Goal: Task Accomplishment & Management: Manage account settings

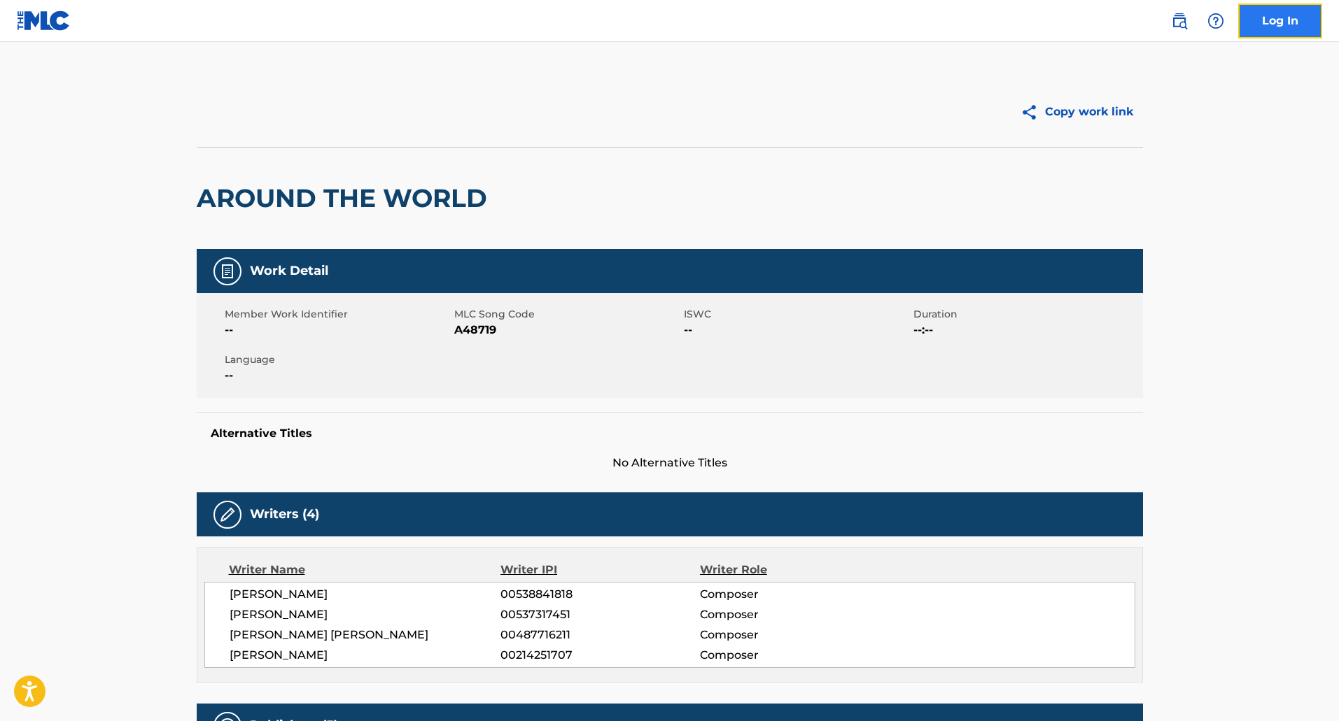
click at [1269, 28] on link "Log In" at bounding box center [1280, 20] width 84 height 35
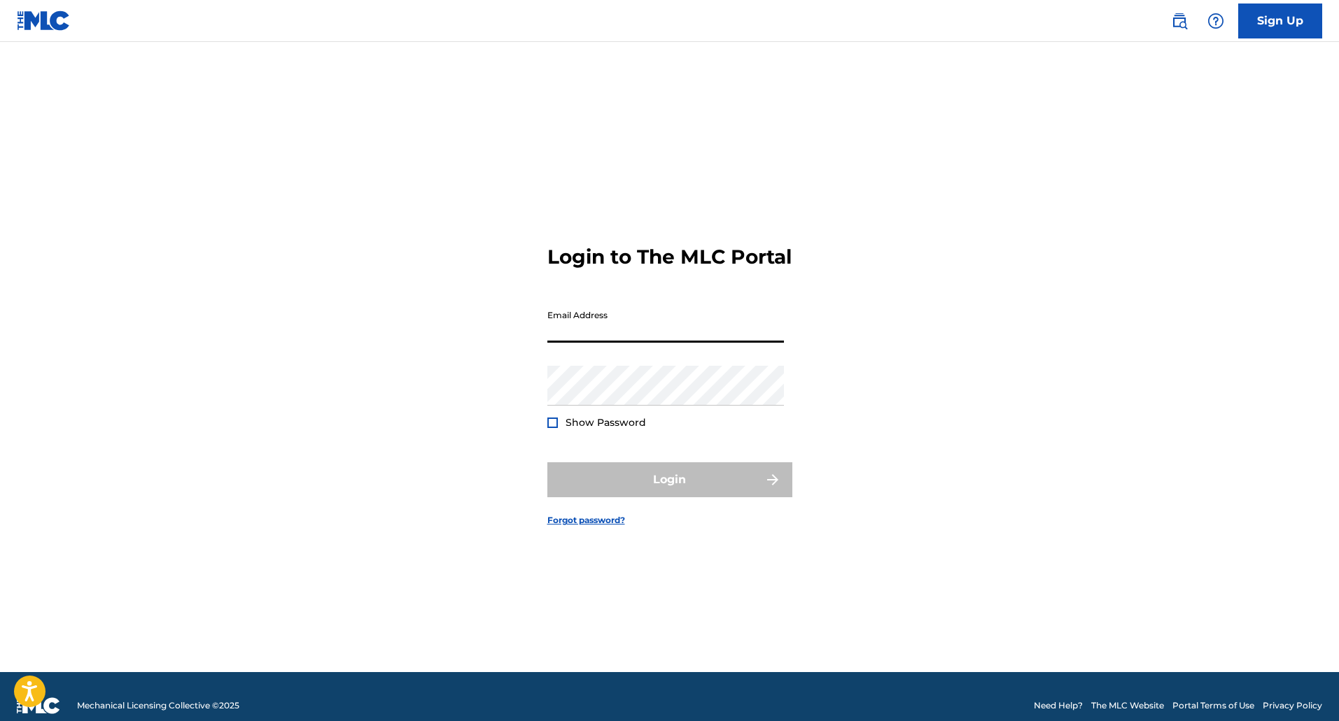
click at [627, 343] on input "Email Address" at bounding box center [665, 323] width 237 height 40
paste input "[EMAIL_ADDRESS][DOMAIN_NAME]"
type input "[EMAIL_ADDRESS][DOMAIN_NAME]"
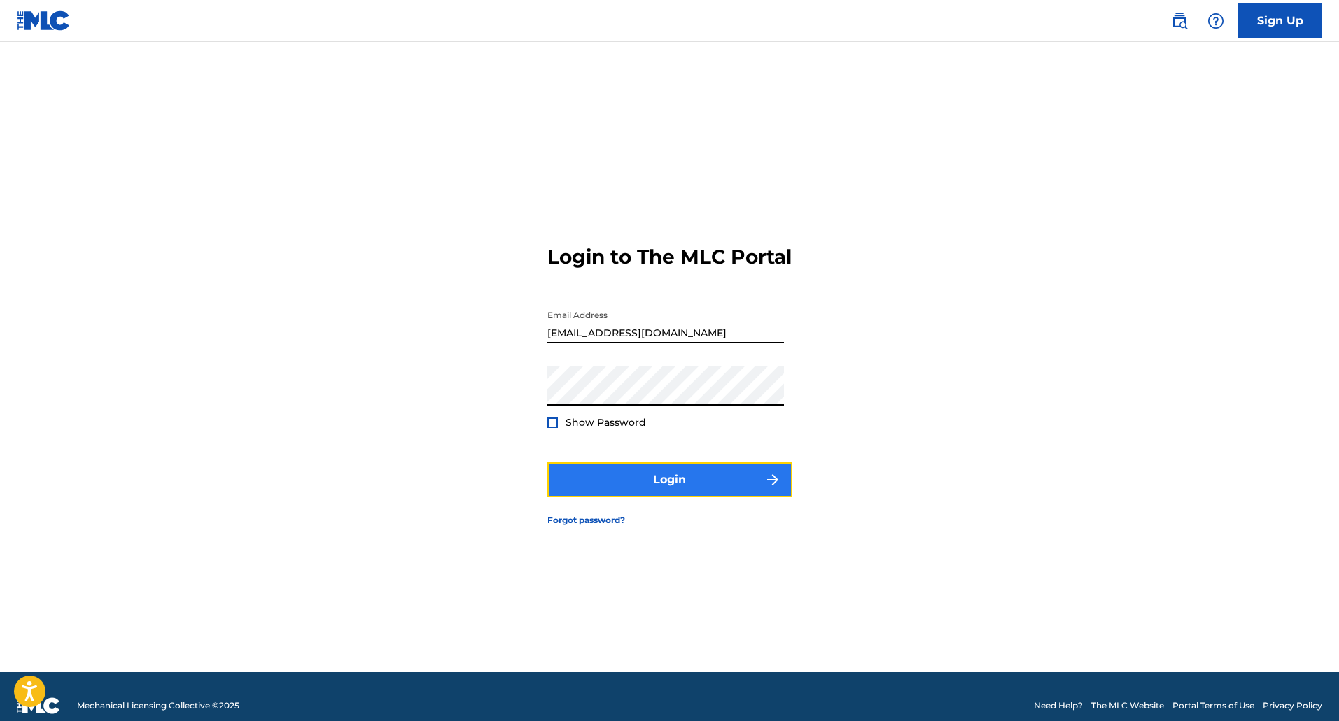
click at [603, 490] on button "Login" at bounding box center [669, 480] width 245 height 35
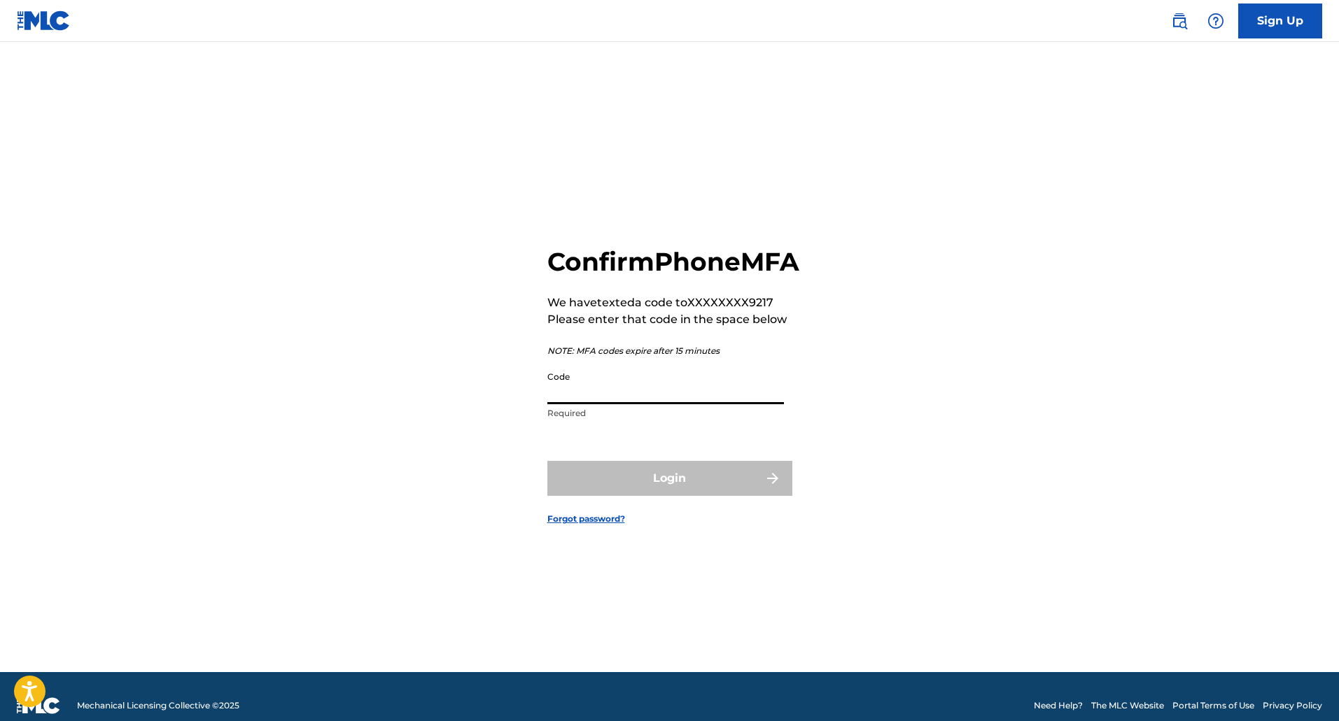
click at [616, 404] on input "Code" at bounding box center [665, 385] width 237 height 40
type input "856824"
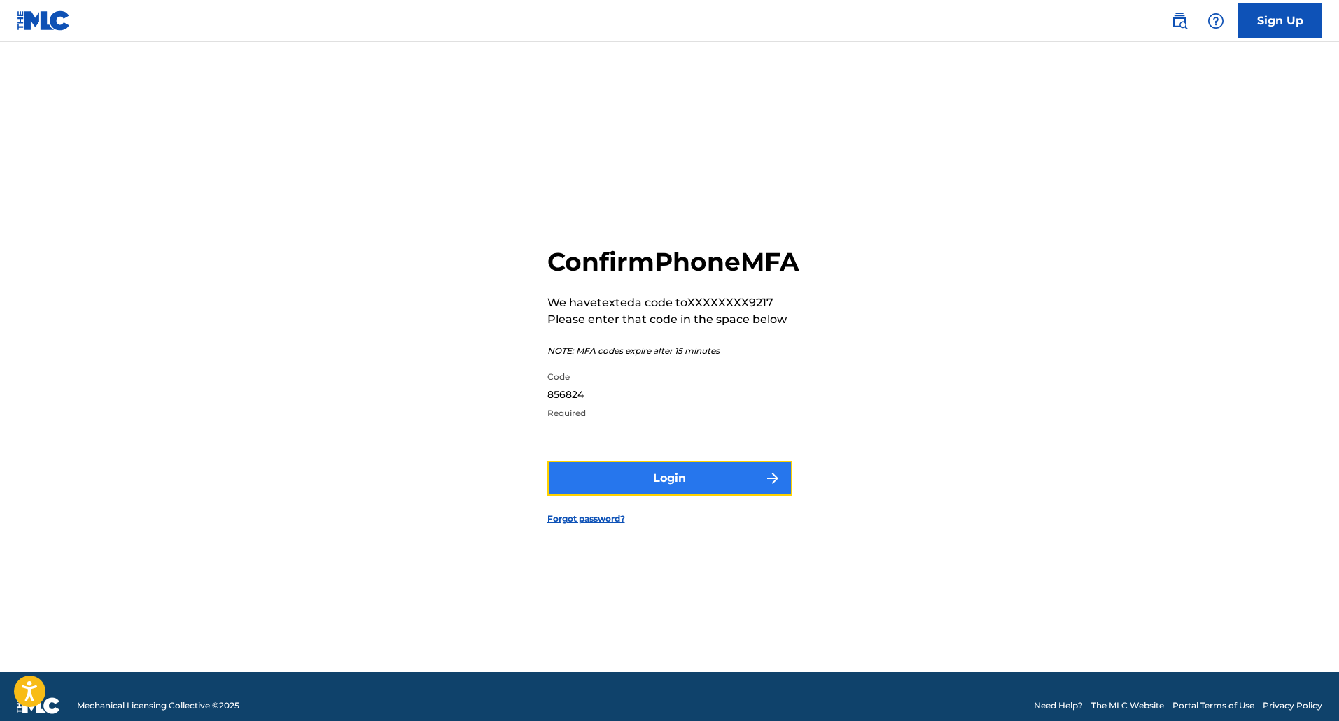
click at [650, 496] on button "Login" at bounding box center [669, 478] width 245 height 35
